Goal: Information Seeking & Learning: Learn about a topic

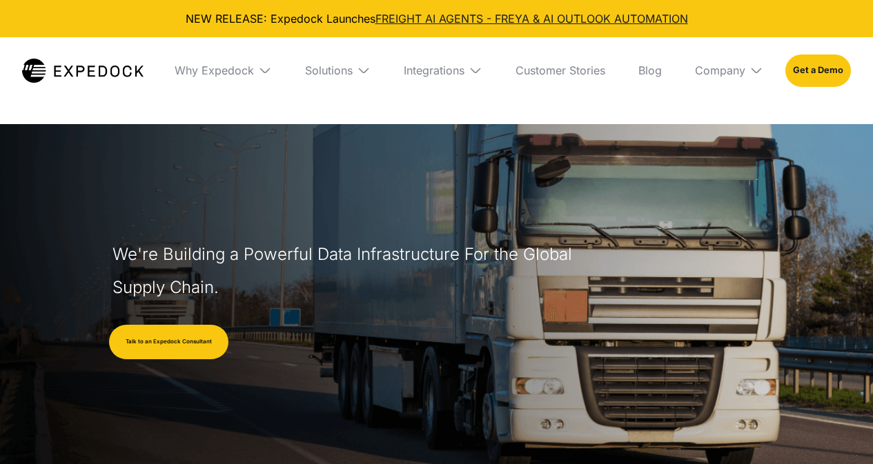
select select
click at [717, 74] on div "Company" at bounding box center [720, 70] width 50 height 14
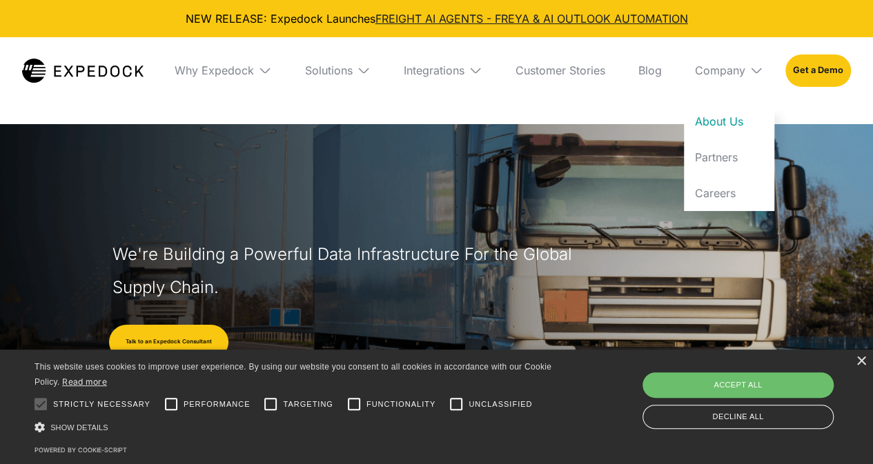
click at [717, 119] on link "About Us" at bounding box center [729, 121] width 90 height 36
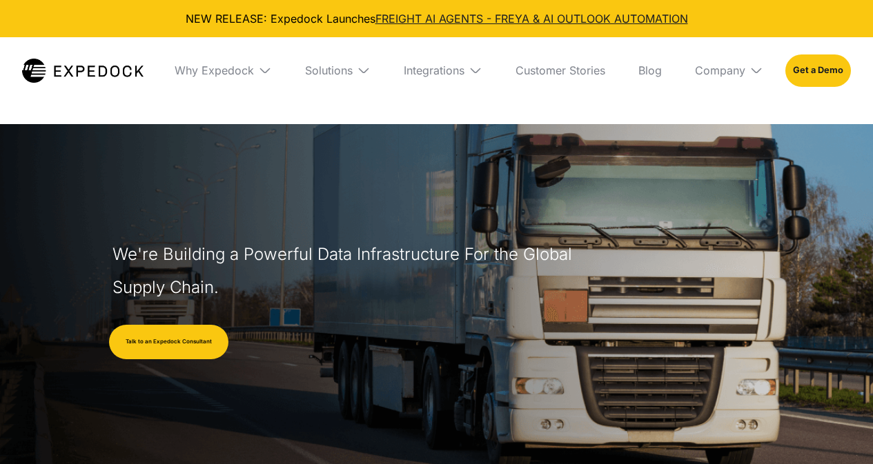
select select
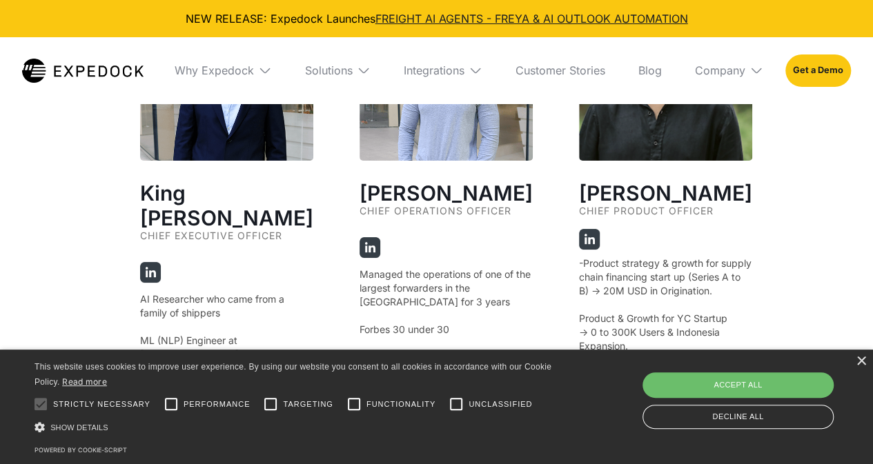
scroll to position [2622, 0]
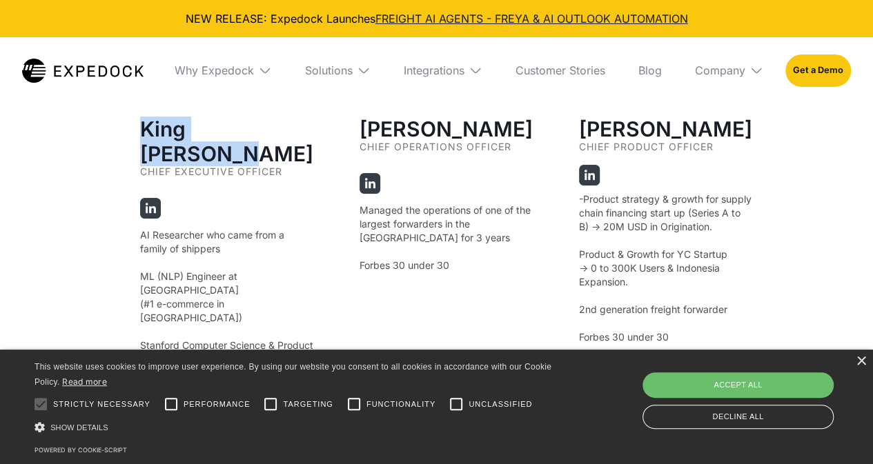
drag, startPoint x: 293, startPoint y: 127, endPoint x: 138, endPoint y: 126, distance: 154.5
copy h2 "King [PERSON_NAME]"
